Goal: Information Seeking & Learning: Understand process/instructions

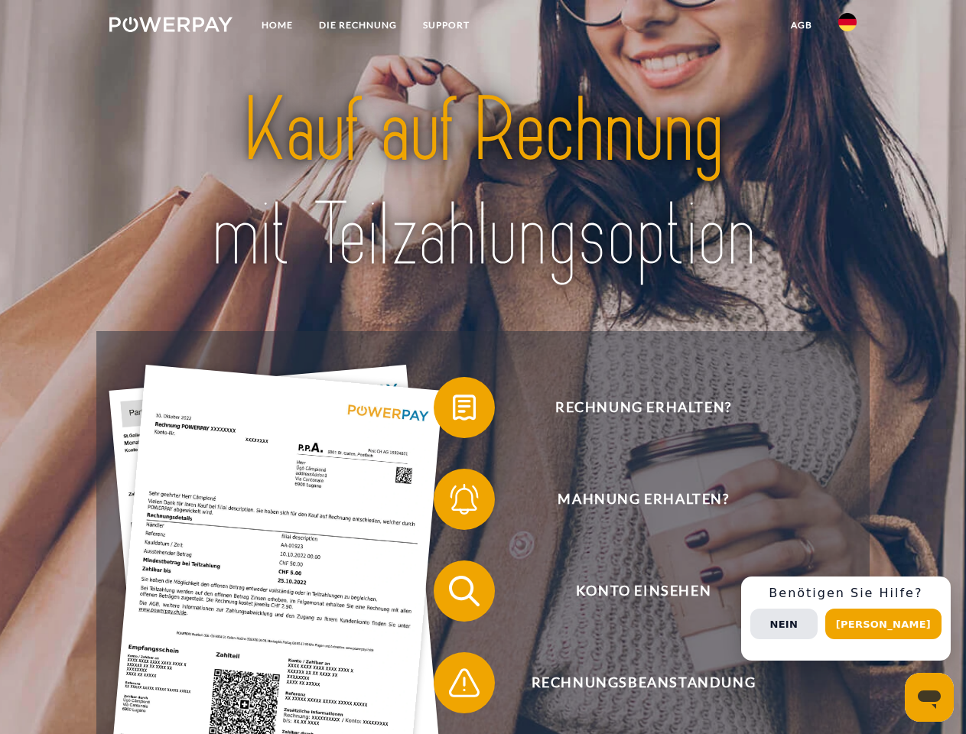
click at [170, 27] on img at bounding box center [170, 24] width 123 height 15
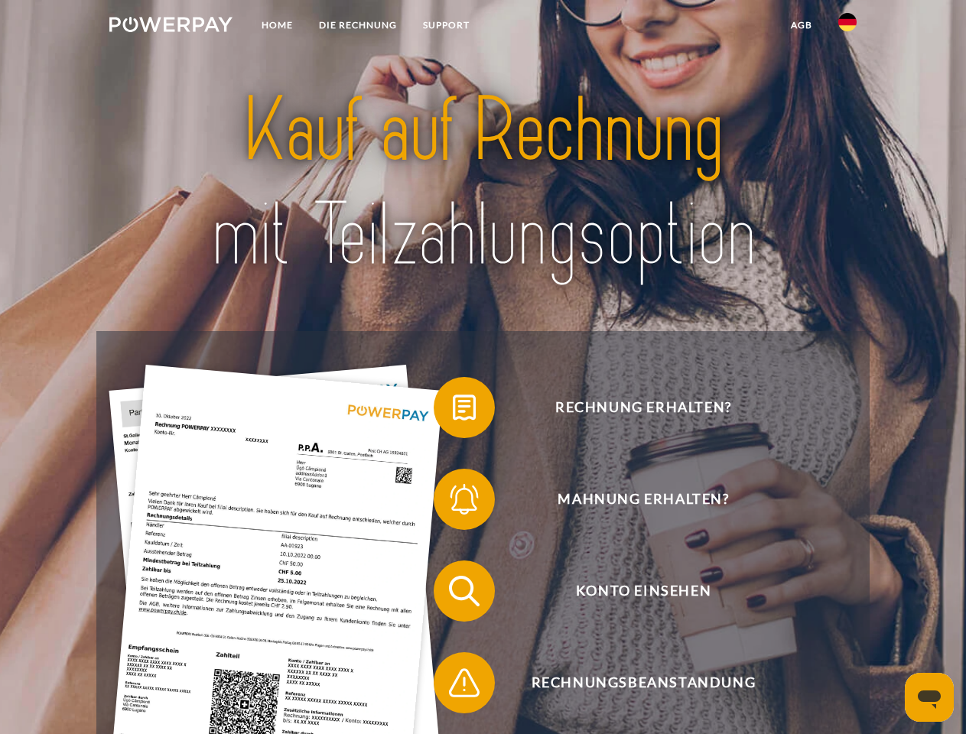
click at [847, 27] on img at bounding box center [847, 22] width 18 height 18
click at [800, 25] on link "agb" at bounding box center [801, 25] width 47 height 28
click at [453, 411] on span at bounding box center [441, 407] width 76 height 76
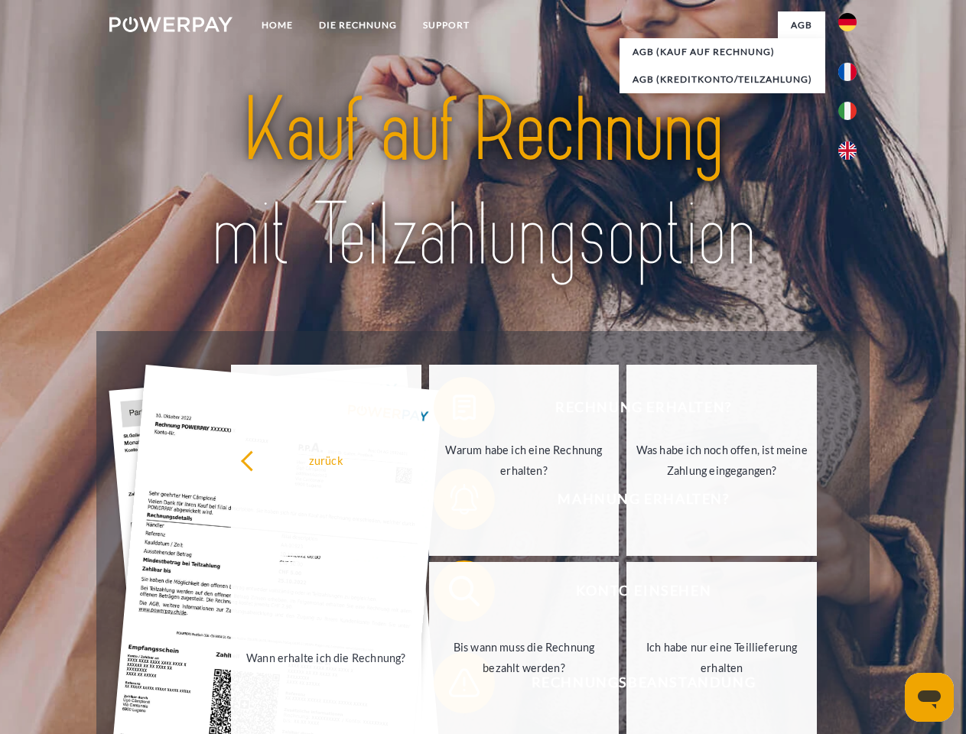
click at [453, 502] on link "Warum habe ich eine Rechnung erhalten?" at bounding box center [524, 460] width 190 height 191
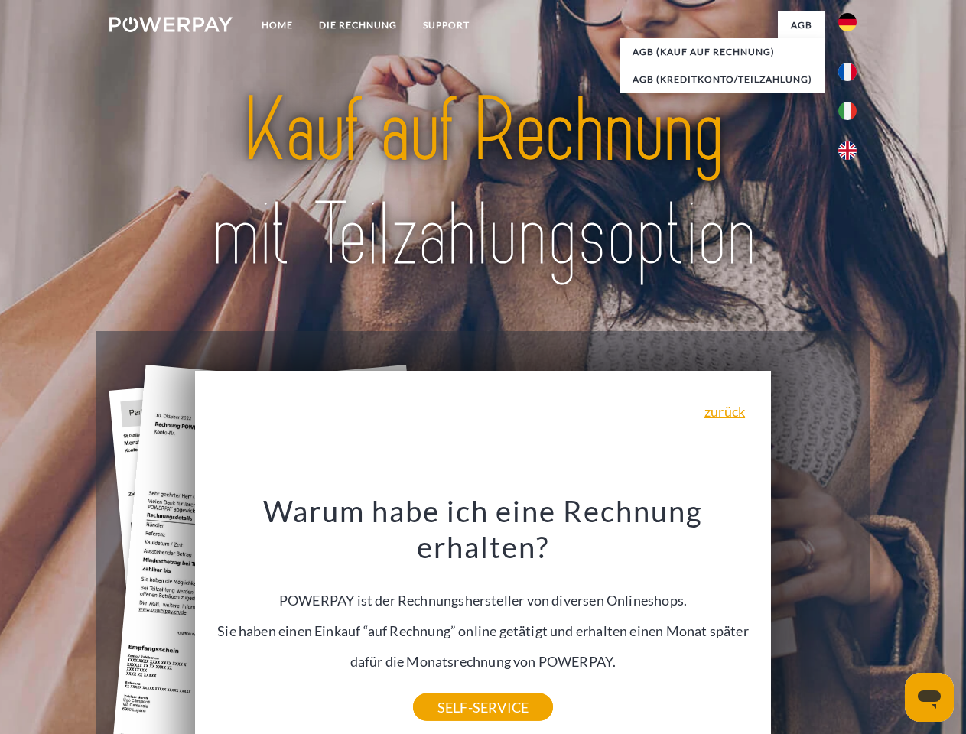
click at [453, 686] on div "Warum habe ich eine Rechnung erhalten? POWERPAY ist der Rechnungshersteller von…" at bounding box center [483, 599] width 558 height 215
click at [851, 619] on div "Rechnung erhalten? Mahnung erhalten? Konto einsehen" at bounding box center [482, 637] width 772 height 612
click at [813, 622] on span "Konto einsehen" at bounding box center [643, 590] width 375 height 61
click at [888, 624] on header "Home DIE RECHNUNG SUPPORT" at bounding box center [483, 528] width 966 height 1056
